Goal: Information Seeking & Learning: Learn about a topic

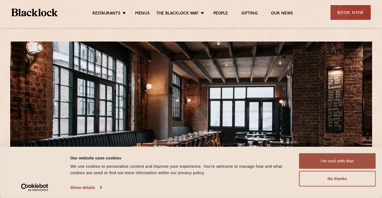
click at [332, 164] on button "I'm cool with that" at bounding box center [337, 161] width 77 height 16
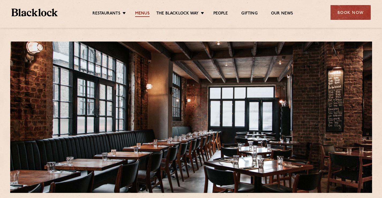
click at [140, 12] on link "Menus" at bounding box center [142, 14] width 14 height 6
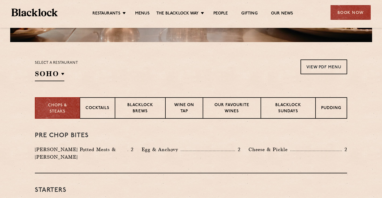
scroll to position [170, 0]
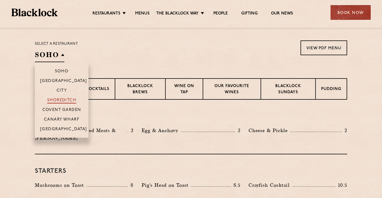
click at [62, 100] on p "Shoreditch" at bounding box center [61, 100] width 29 height 5
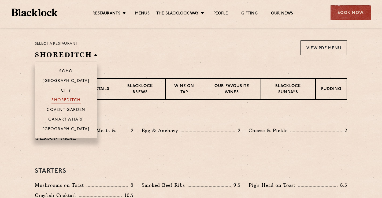
click at [62, 100] on p "Shoreditch" at bounding box center [66, 100] width 29 height 5
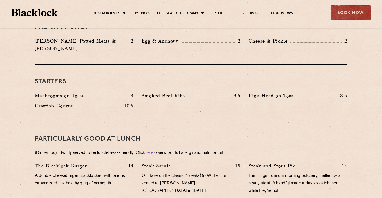
scroll to position [0, 0]
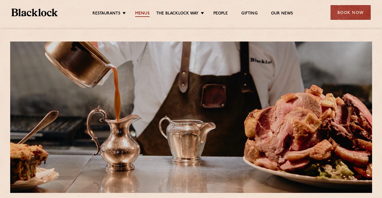
click at [140, 13] on link "Menus" at bounding box center [142, 14] width 14 height 6
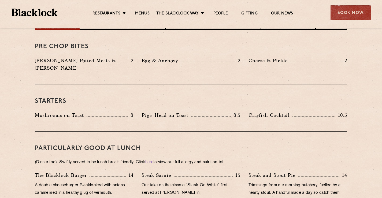
scroll to position [240, 0]
